Goal: Information Seeking & Learning: Learn about a topic

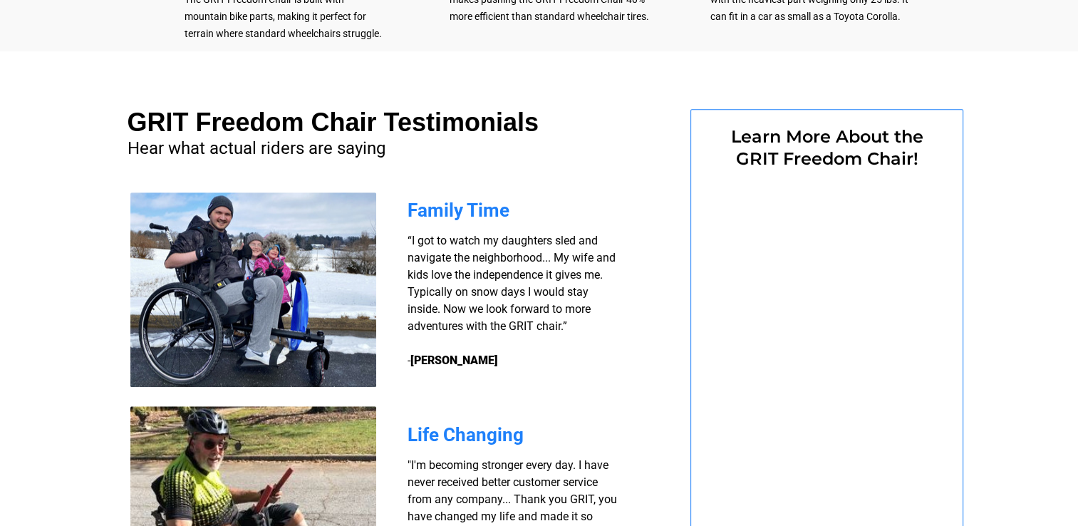
scroll to position [989, 0]
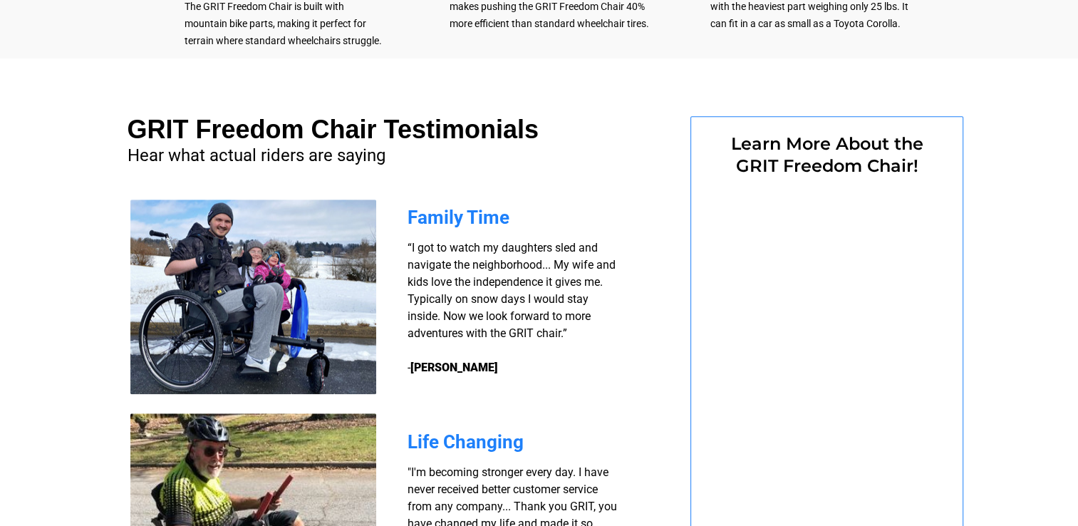
select select "US"
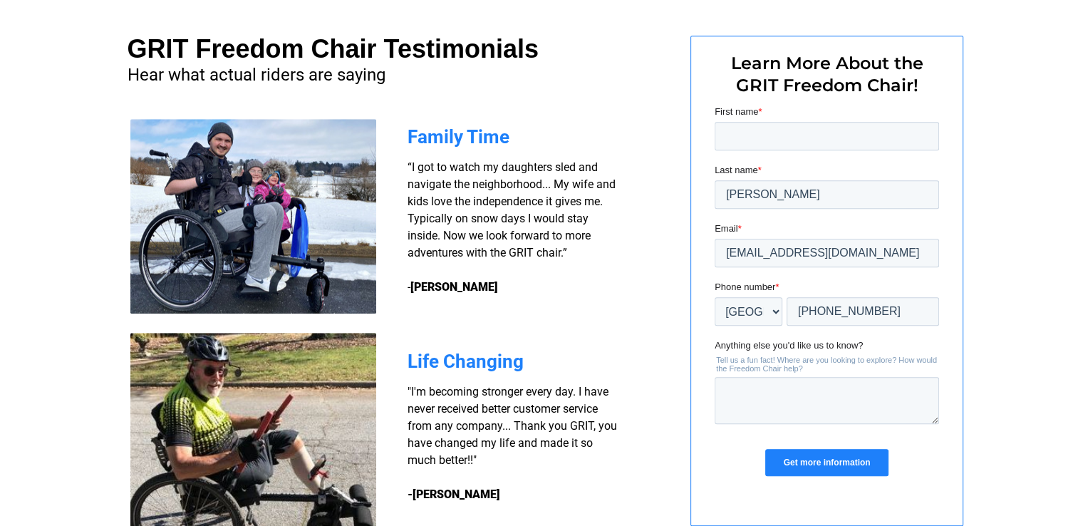
scroll to position [1131, 0]
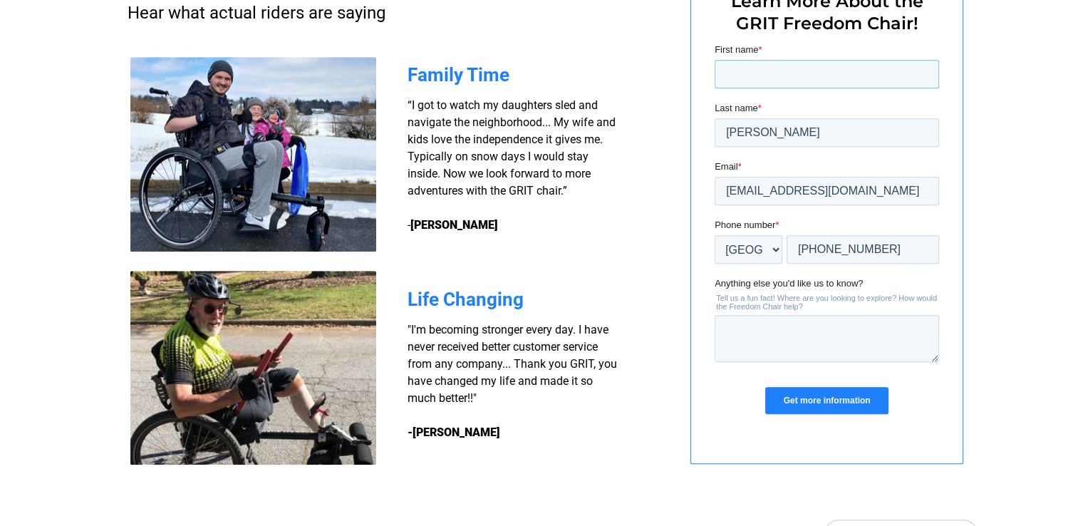
click at [781, 71] on input "First name *" at bounding box center [826, 74] width 224 height 28
type input "[PERSON_NAME]"
click at [825, 397] on input "Get more information" at bounding box center [825, 400] width 123 height 27
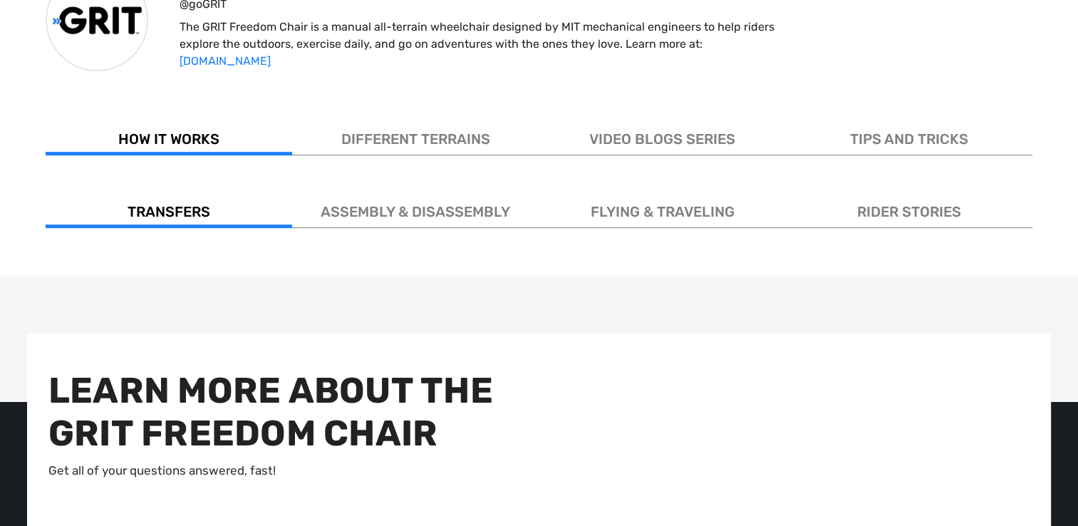
click at [384, 212] on span "ASSEMBLY & DISASSEMBLY" at bounding box center [415, 211] width 189 height 17
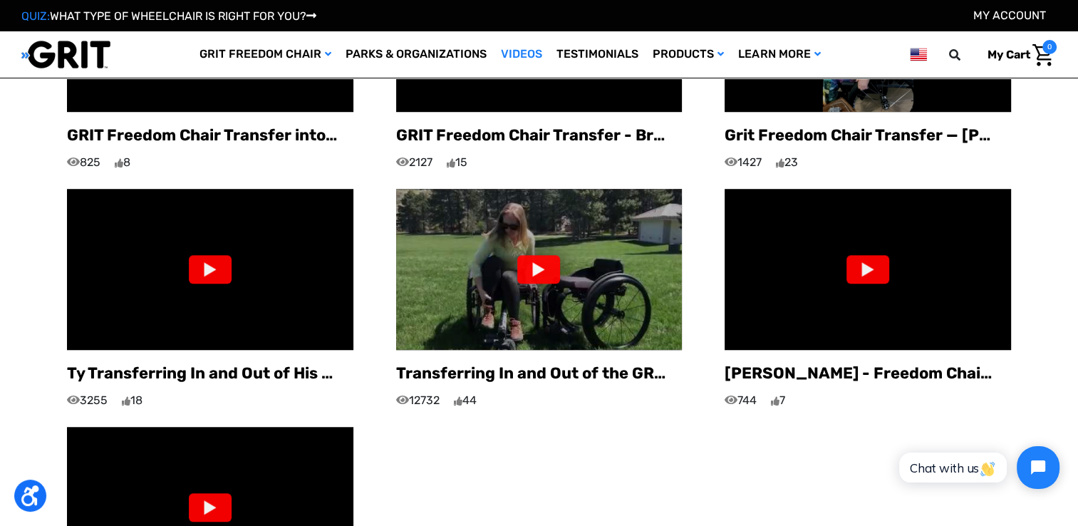
scroll to position [1046, 0]
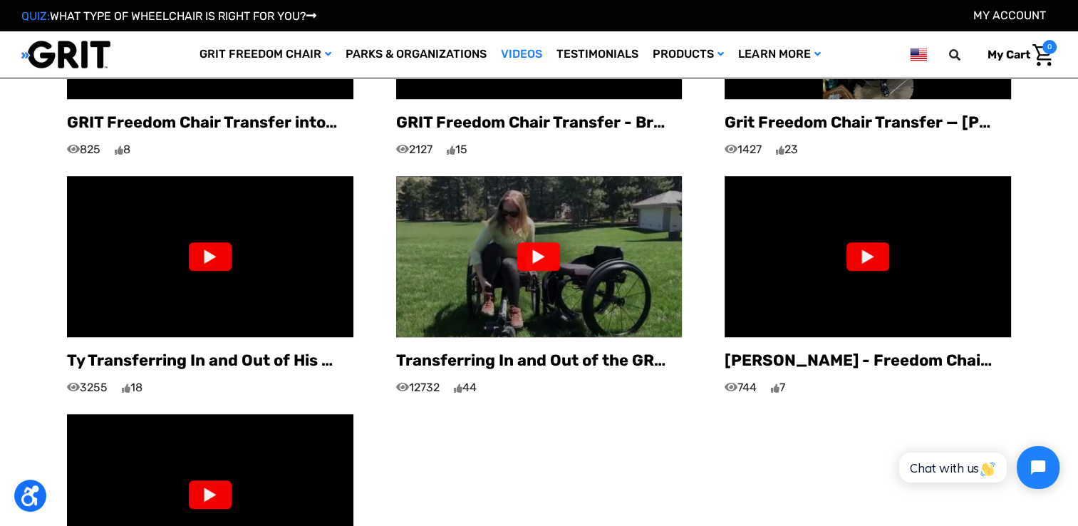
click at [535, 242] on div at bounding box center [538, 256] width 43 height 28
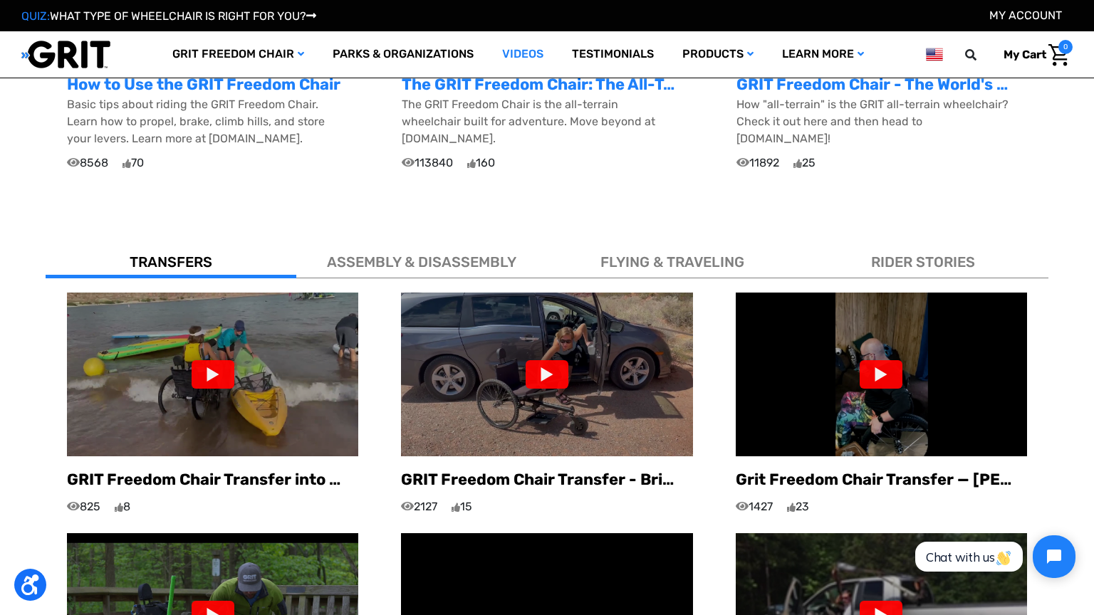
scroll to position [632, 0]
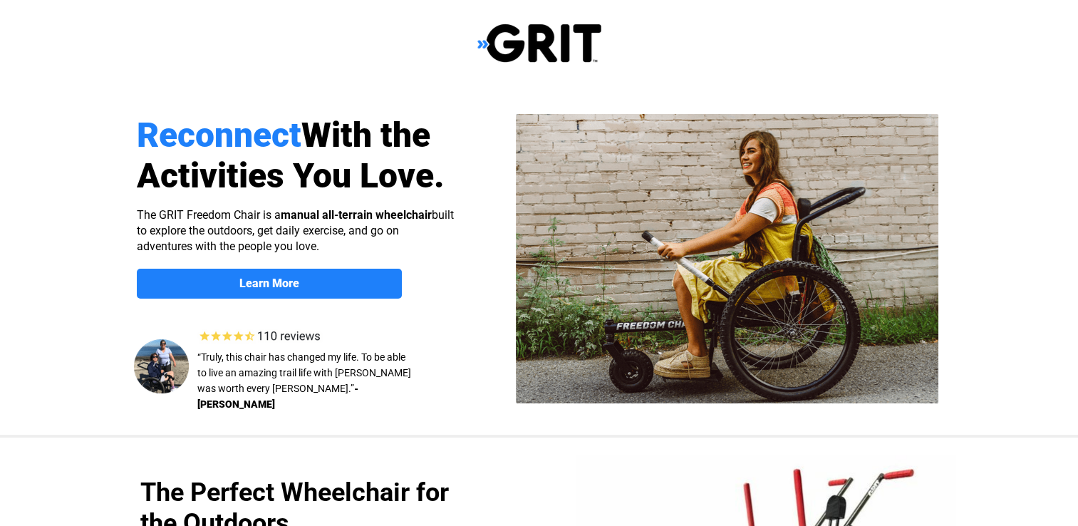
select select "US"
click at [989, 46] on div at bounding box center [539, 43] width 905 height 87
